Goal: Task Accomplishment & Management: Manage account settings

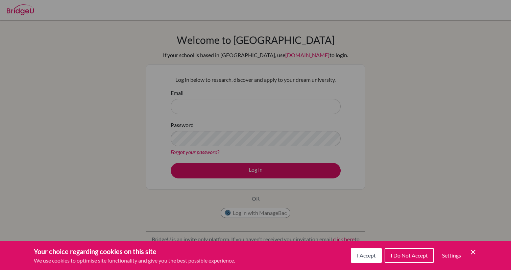
click at [353, 249] on button "I Accept" at bounding box center [366, 255] width 31 height 15
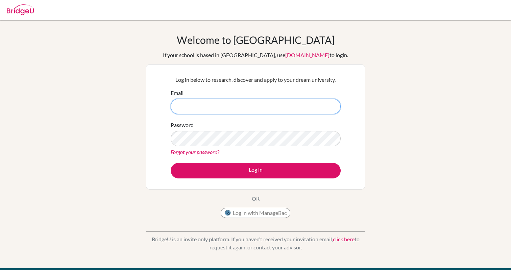
click at [201, 103] on input "Email" at bounding box center [256, 107] width 170 height 16
type input "[PERSON_NAME][EMAIL_ADDRESS][PERSON_NAME][DOMAIN_NAME]"
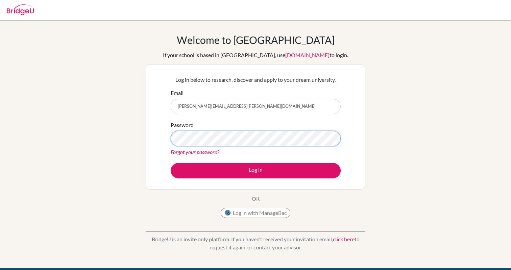
click at [171, 163] on button "Log in" at bounding box center [256, 171] width 170 height 16
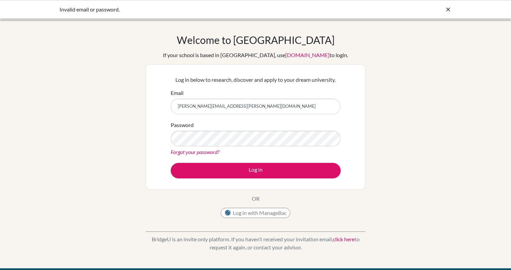
click at [250, 202] on div "Welcome to BridgeU If your school is based in China, use app.bridge-u.com.cn to…" at bounding box center [256, 128] width 220 height 188
click at [200, 151] on link "Forgot your password?" at bounding box center [195, 152] width 49 height 6
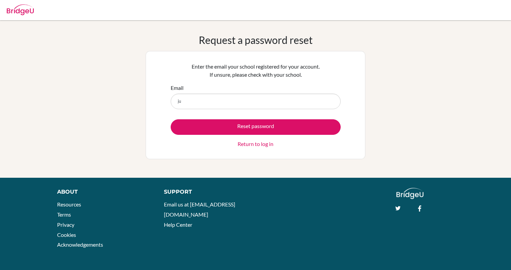
type input "[PERSON_NAME][EMAIL_ADDRESS][PERSON_NAME][DOMAIN_NAME]"
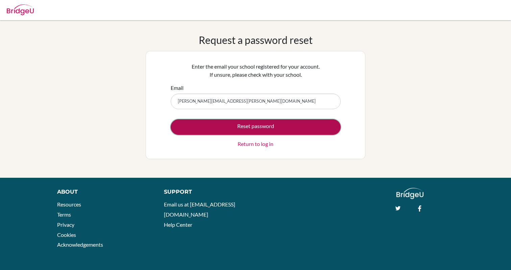
click at [233, 122] on button "Reset password" at bounding box center [256, 127] width 170 height 16
click at [239, 133] on button "Reset password" at bounding box center [256, 127] width 170 height 16
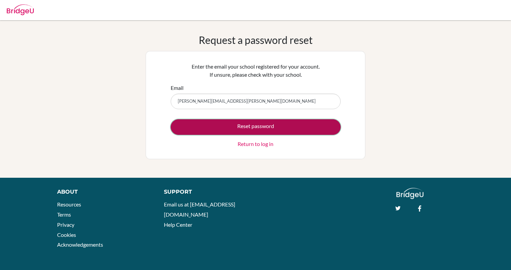
click at [239, 133] on button "Reset password" at bounding box center [256, 127] width 170 height 16
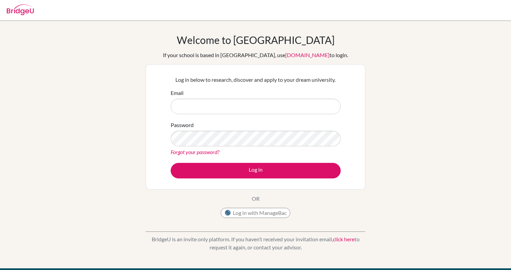
click at [340, 239] on link "click here" at bounding box center [344, 239] width 22 height 6
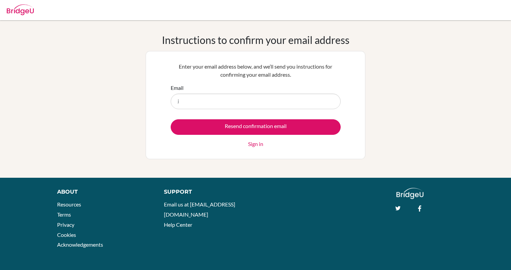
type input "[PERSON_NAME][EMAIL_ADDRESS][PERSON_NAME][DOMAIN_NAME]"
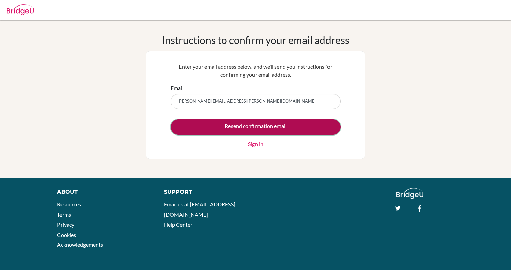
click at [232, 127] on input "Resend confirmation email" at bounding box center [256, 127] width 170 height 16
